Goal: Task Accomplishment & Management: Use online tool/utility

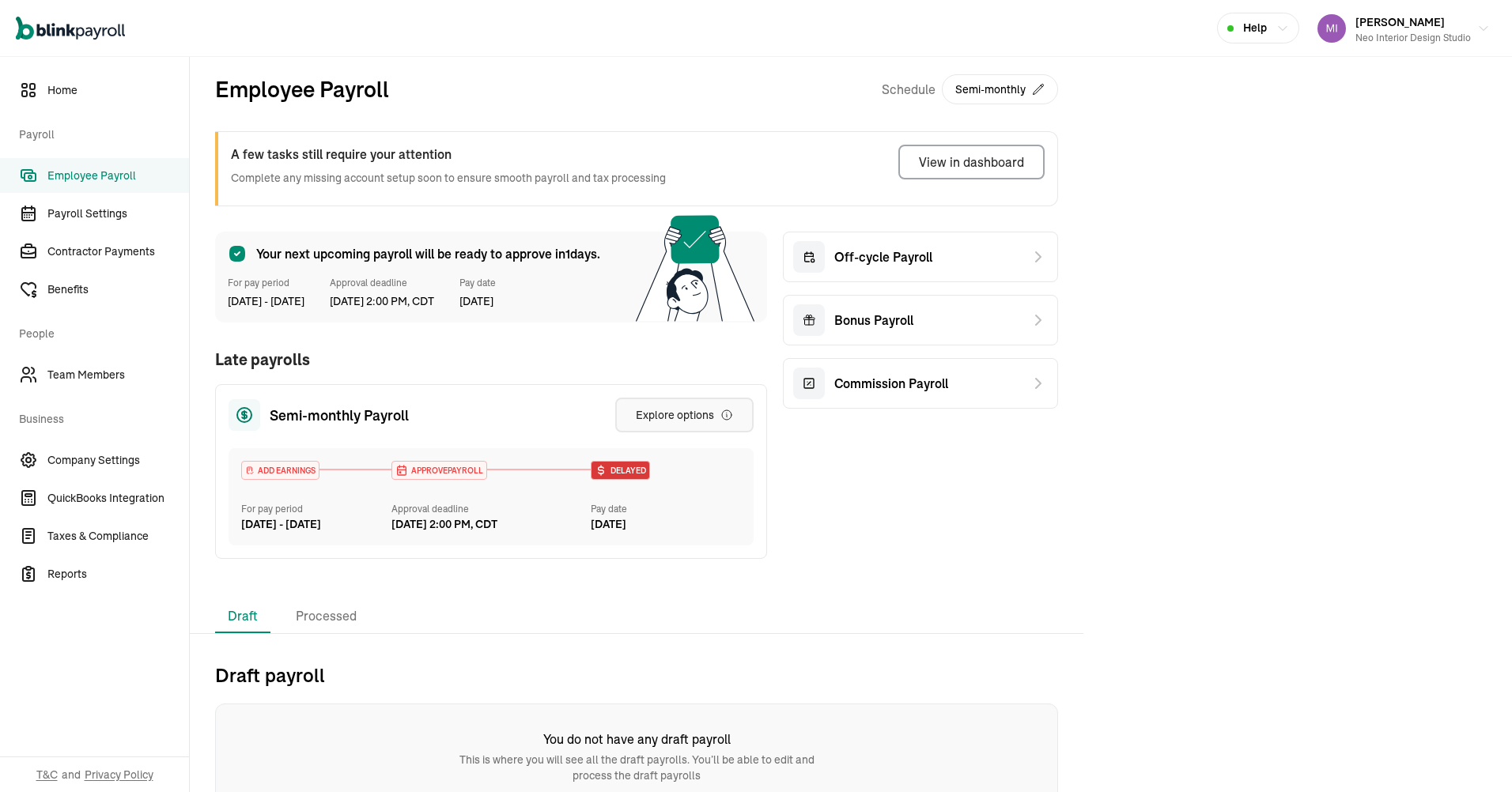
click at [702, 401] on button "Explore options" at bounding box center [684, 415] width 139 height 35
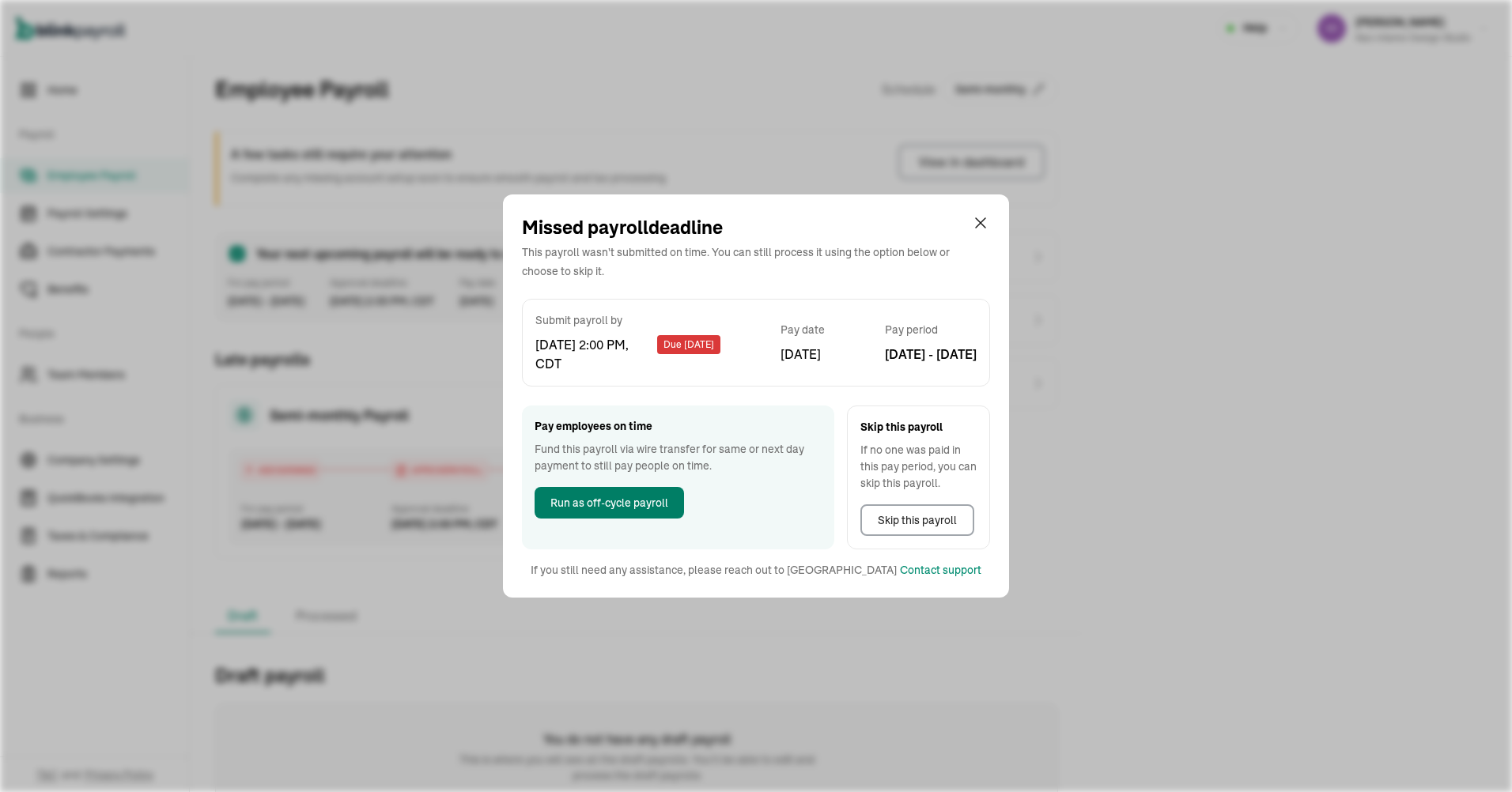
click at [632, 499] on span "Run as off-cycle payroll" at bounding box center [609, 503] width 118 height 17
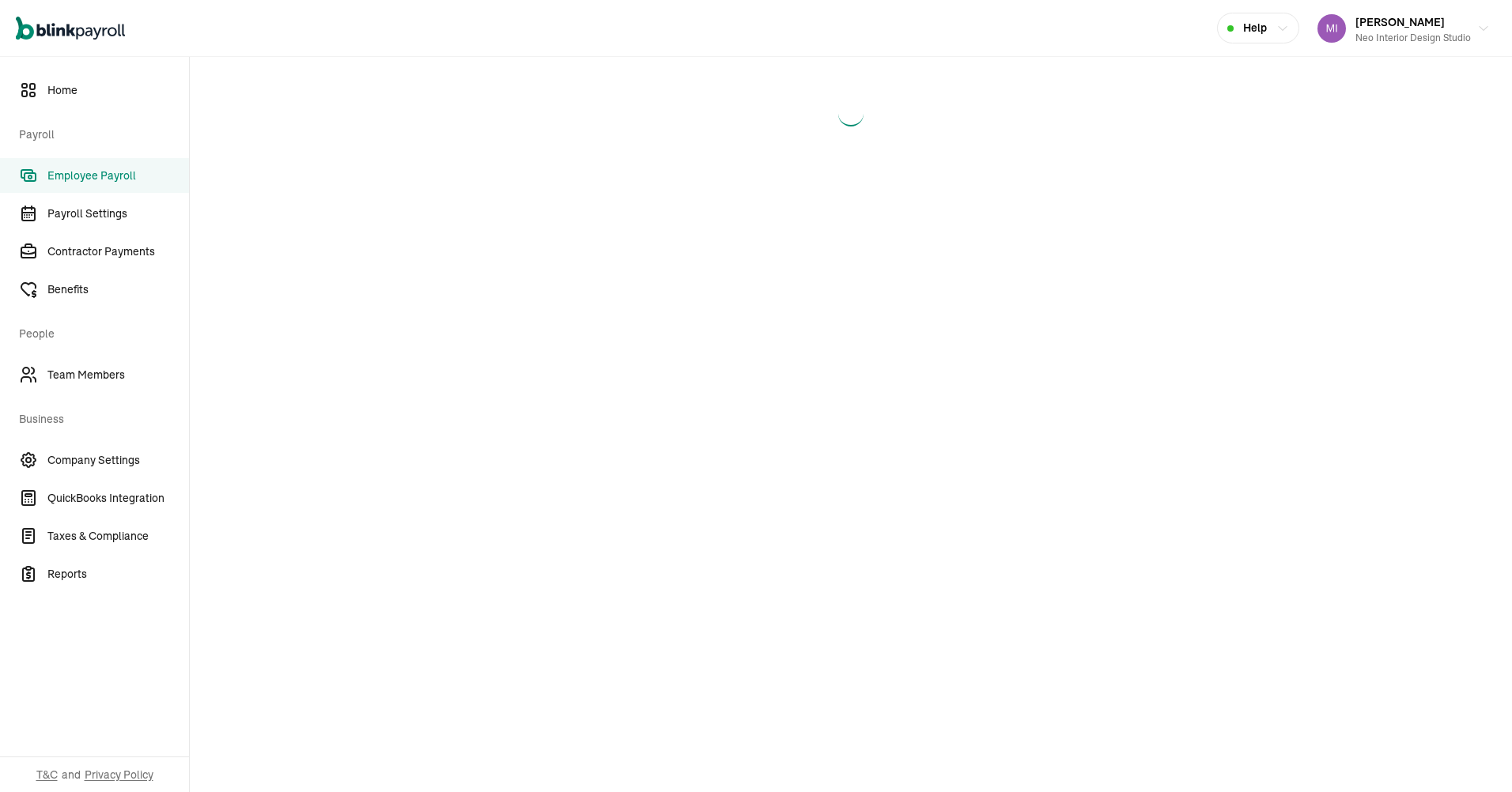
select select "direct_deposit"
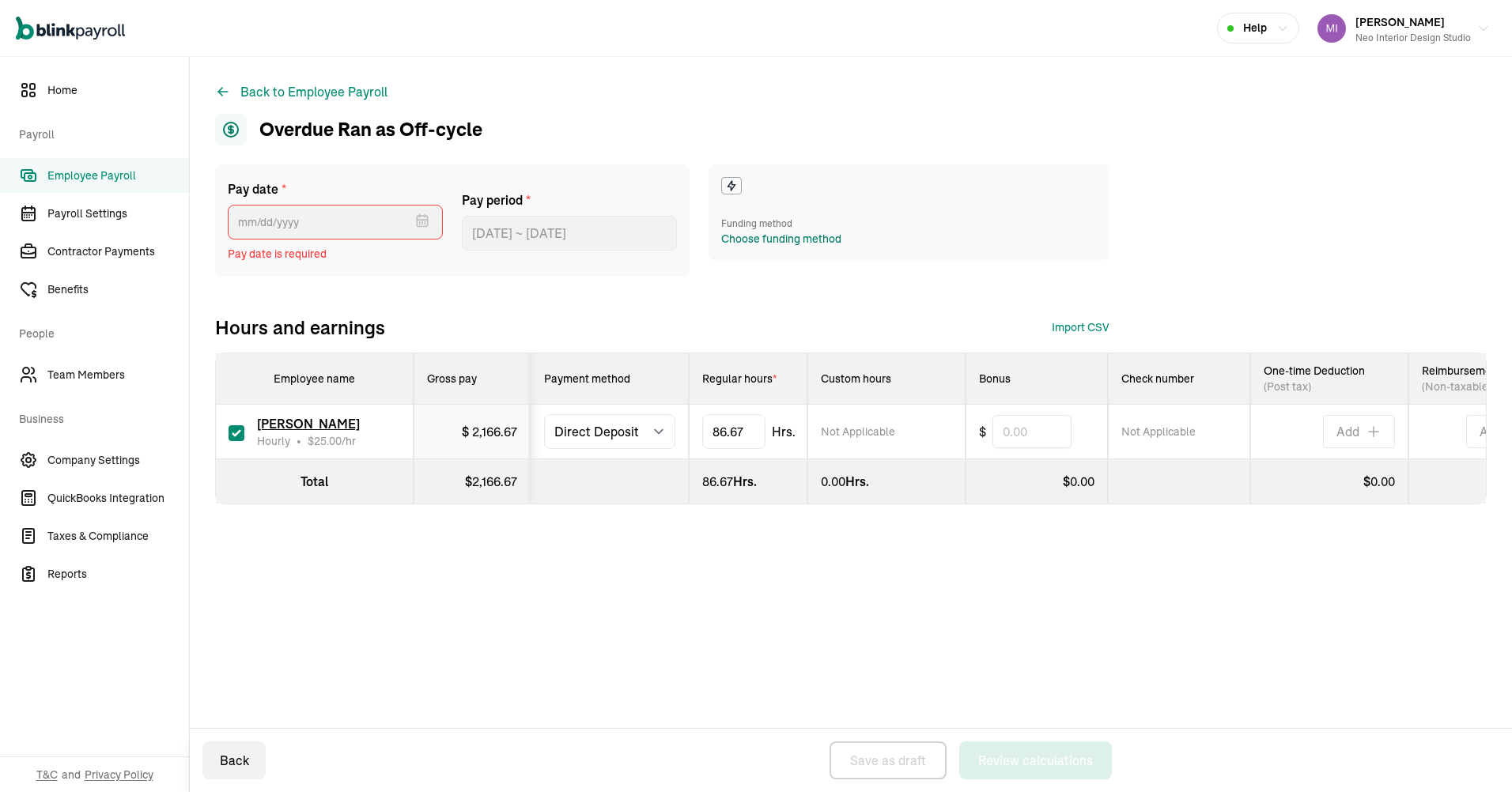
click at [773, 232] on div "Choose funding method" at bounding box center [780, 239] width 120 height 17
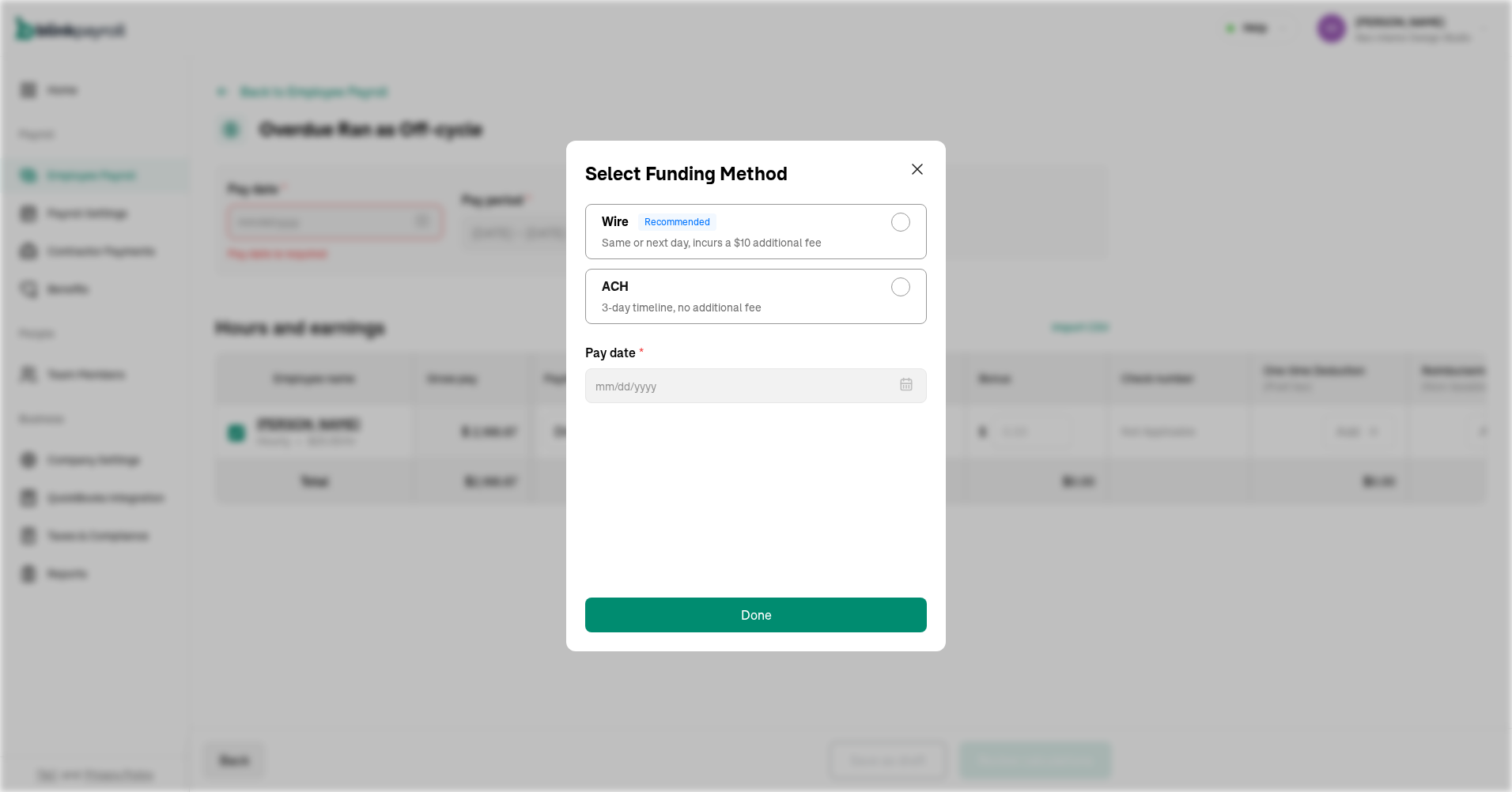
click at [796, 281] on div "ACH" at bounding box center [756, 286] width 308 height 19
click at [898, 281] on input "ACH 3-day timeline, no additional fee" at bounding box center [904, 282] width 12 height 12
radio input "true"
select select "554"
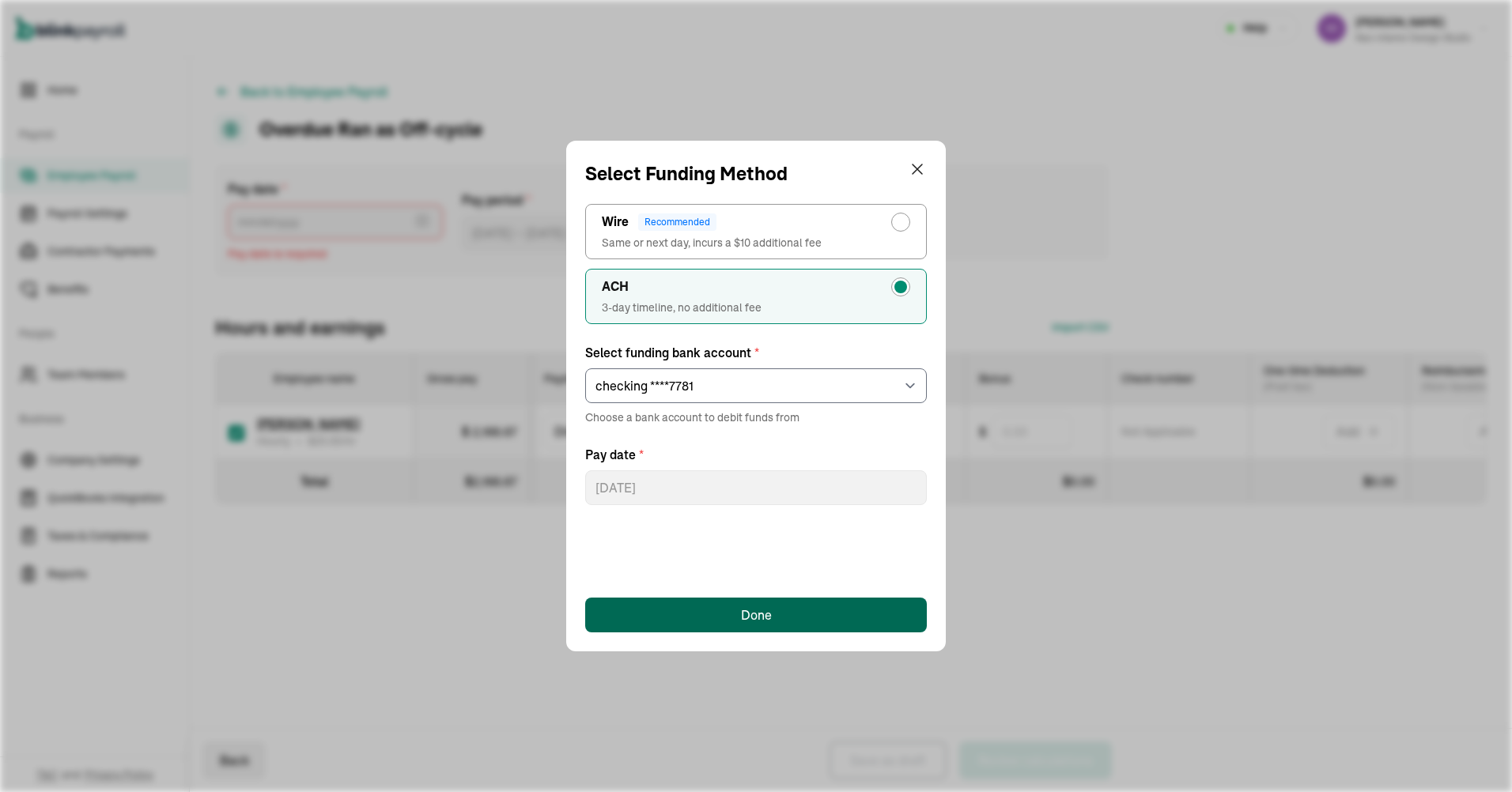
click at [761, 609] on div "Done" at bounding box center [756, 614] width 31 height 19
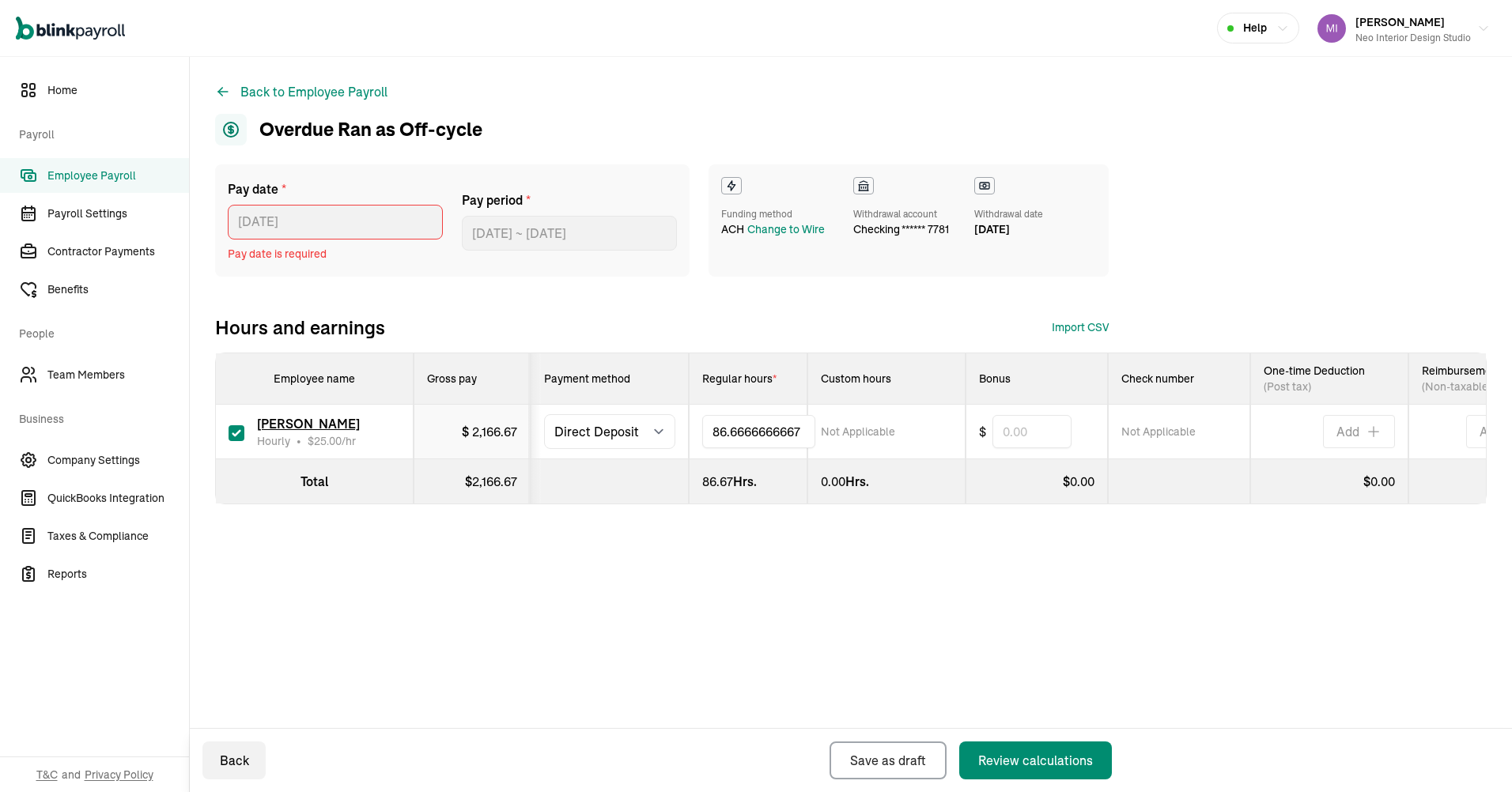
drag, startPoint x: 748, startPoint y: 432, endPoint x: 700, endPoint y: 432, distance: 48.0
type input "8"
type input "7"
type input "48.5"
click at [768, 568] on div "Pay date * [DATE] [DATE] Mon Tue Wed Thu Fri Sat Sun 29 30 1 2 3 4 5 6 7 8 9 10…" at bounding box center [850, 366] width 1271 height 403
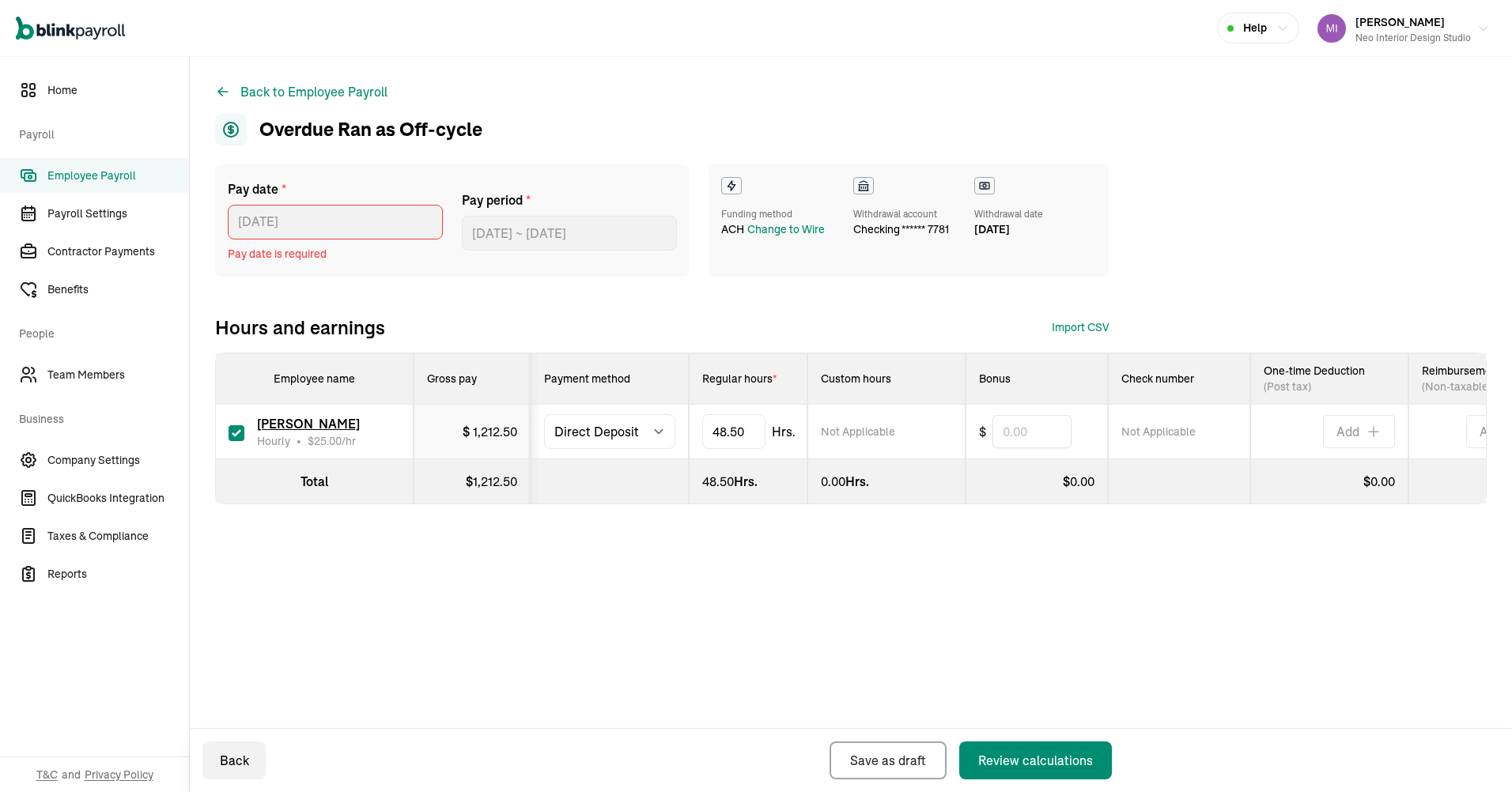
click at [973, 611] on div "Back to Employee Payroll Overdue Ran as Off-cycle Pay date * [DATE] [DATE] Mon …" at bounding box center [851, 425] width 1322 height 736
click at [1042, 766] on div "Review calculations" at bounding box center [1035, 760] width 115 height 19
select select "direct_deposit"
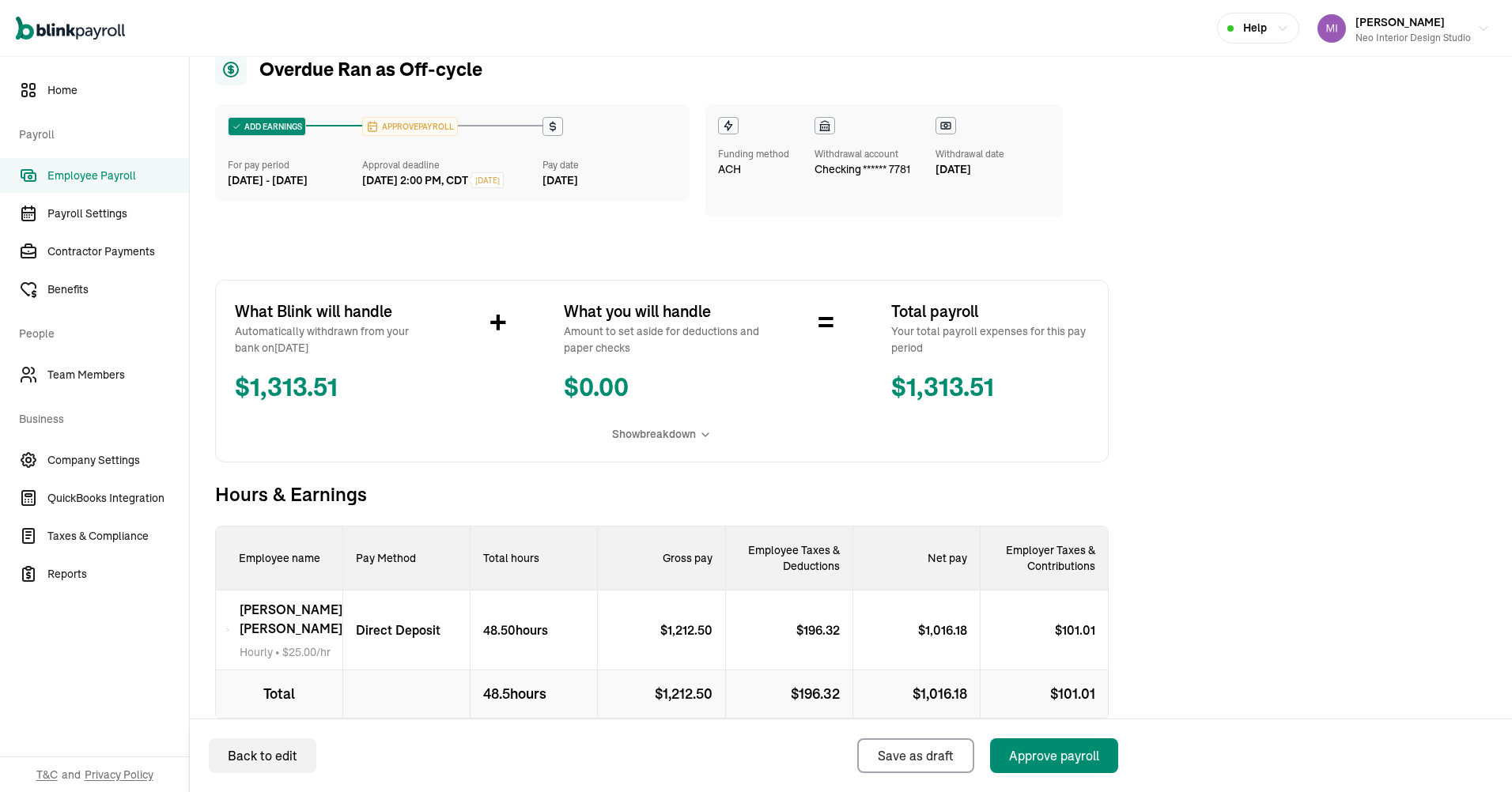
scroll to position [149, 0]
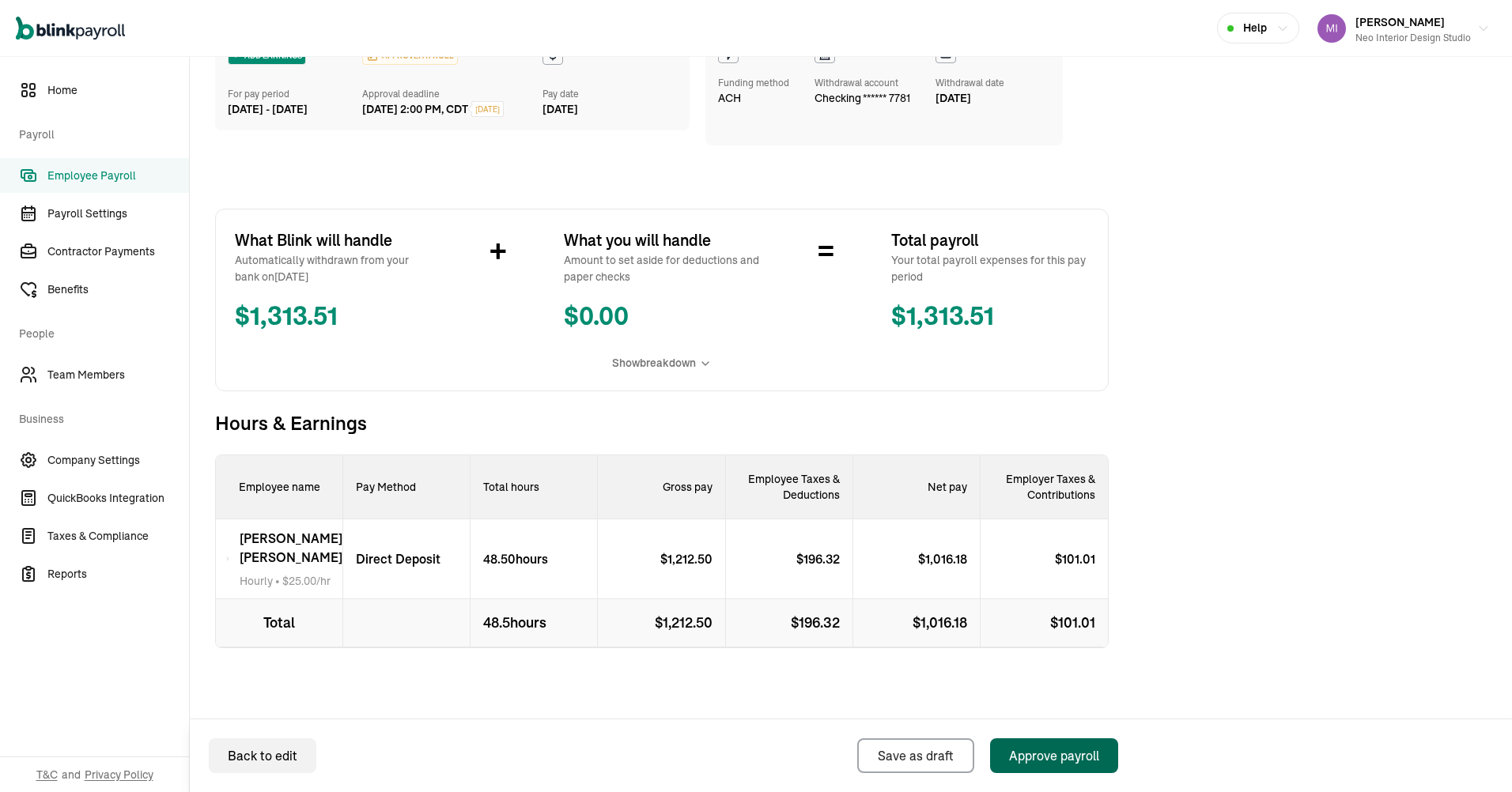
click at [1040, 755] on div "Approve payroll" at bounding box center [1054, 755] width 91 height 19
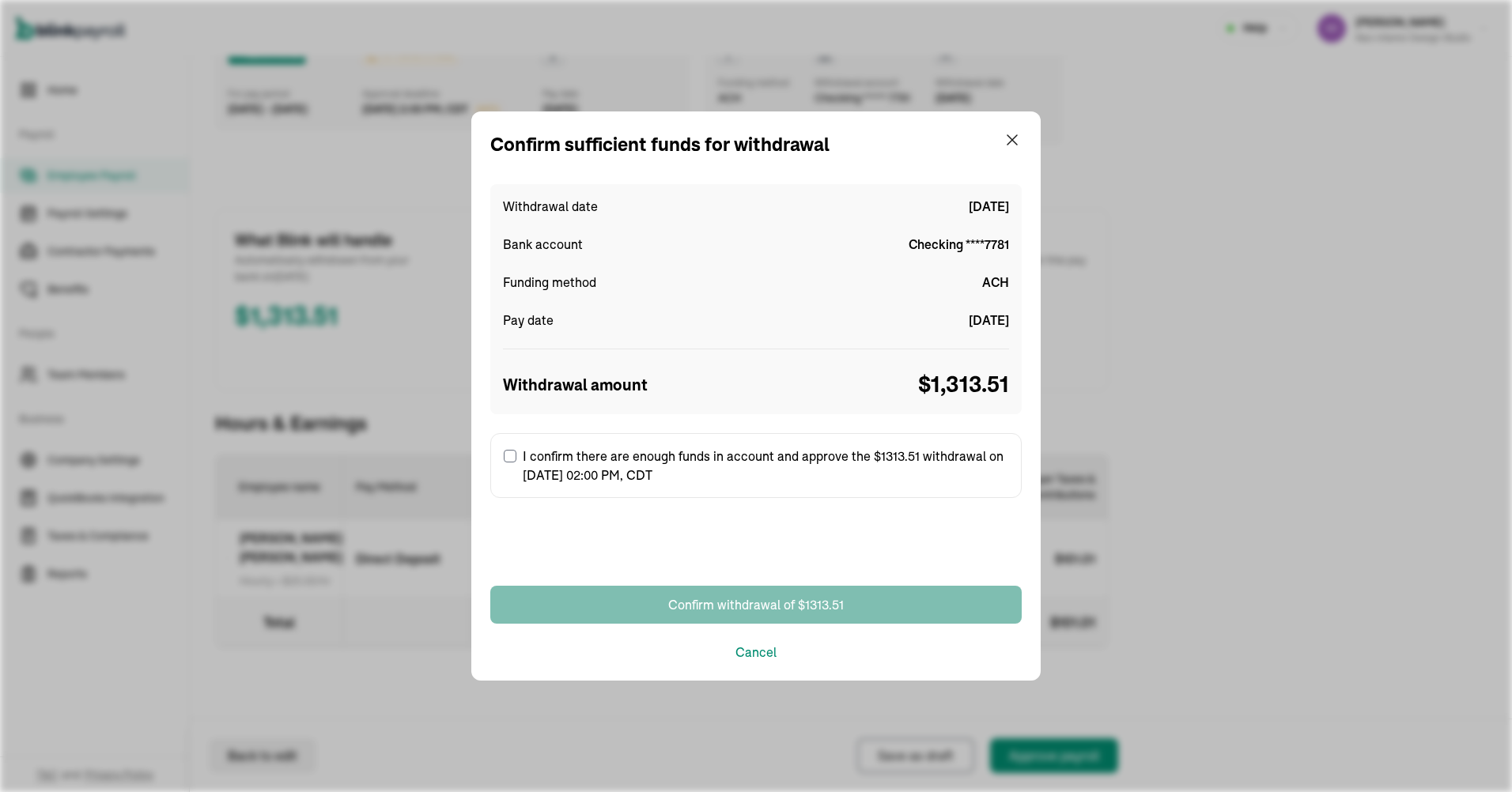
click at [512, 454] on input "I confirm there are enough funds in account and approve the $1313.51 withdrawal…" at bounding box center [510, 456] width 12 height 12
checkbox input "true"
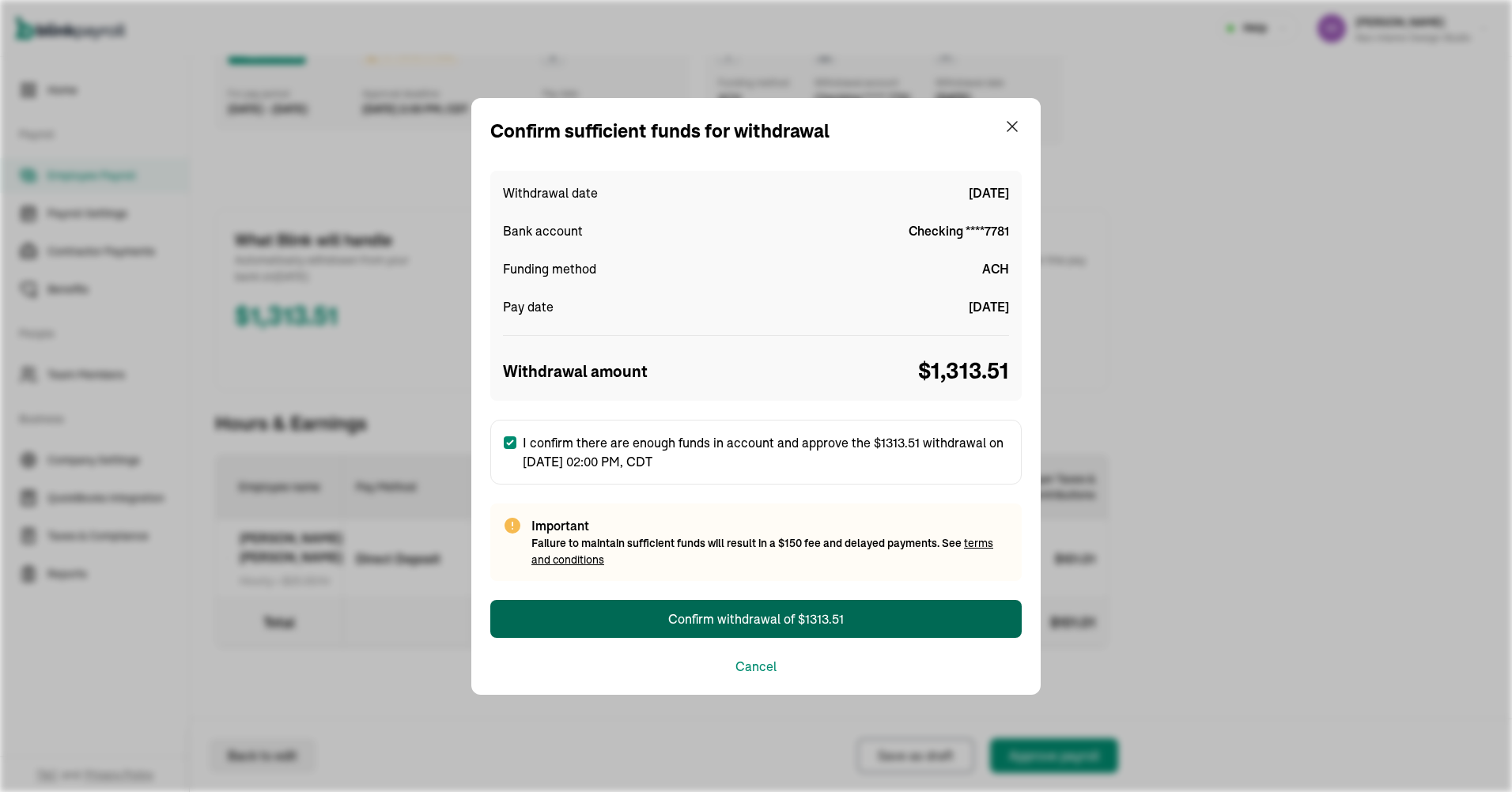
click at [757, 618] on div "Confirm withdrawal of $1313.51" at bounding box center [756, 618] width 175 height 19
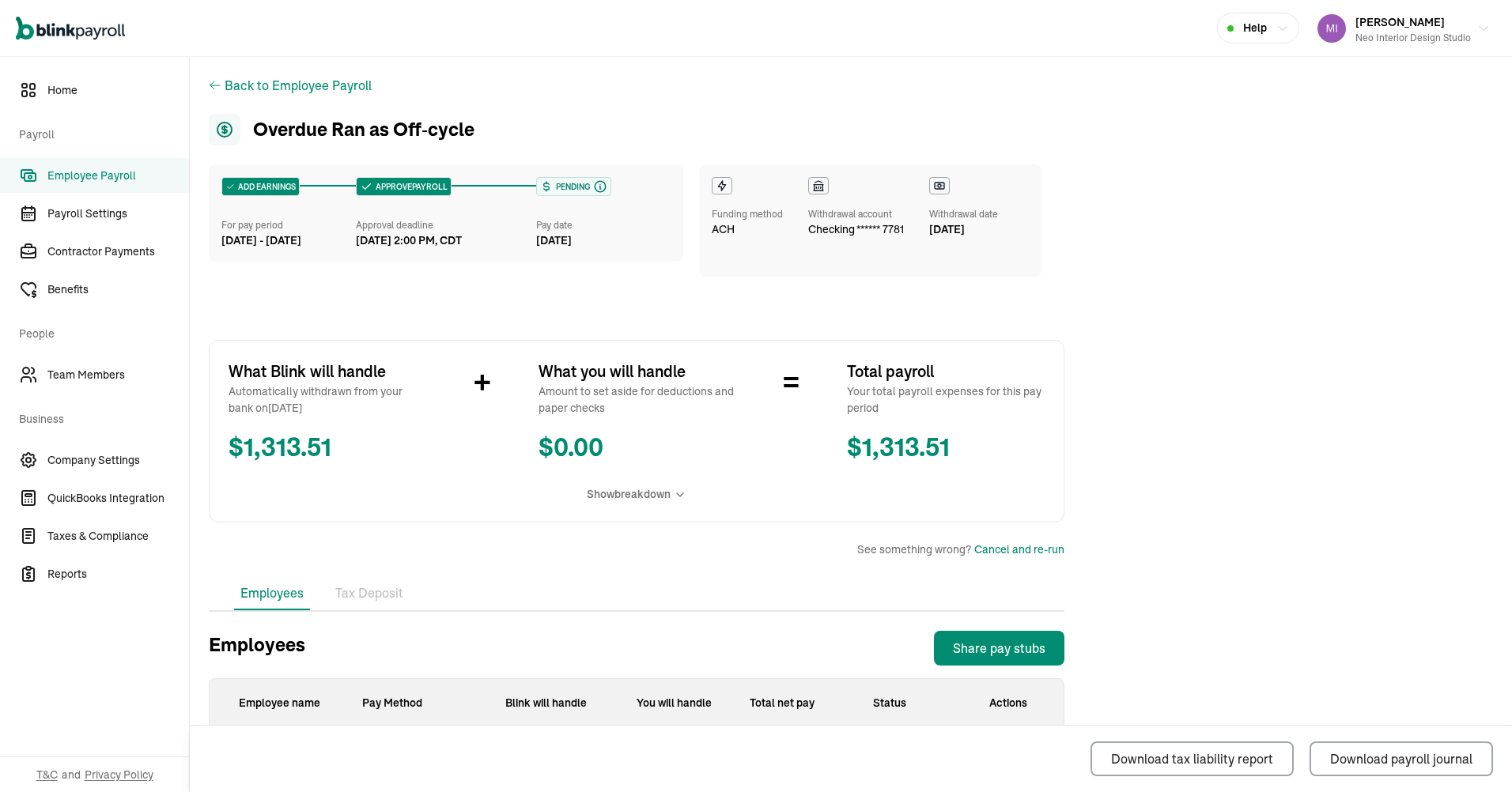
click at [1392, 279] on main "Back to Employee Payroll Overdue Ran as Off‑cycle ADD EARNINGS For pay period […" at bounding box center [851, 491] width 1322 height 867
